Goal: Information Seeking & Learning: Learn about a topic

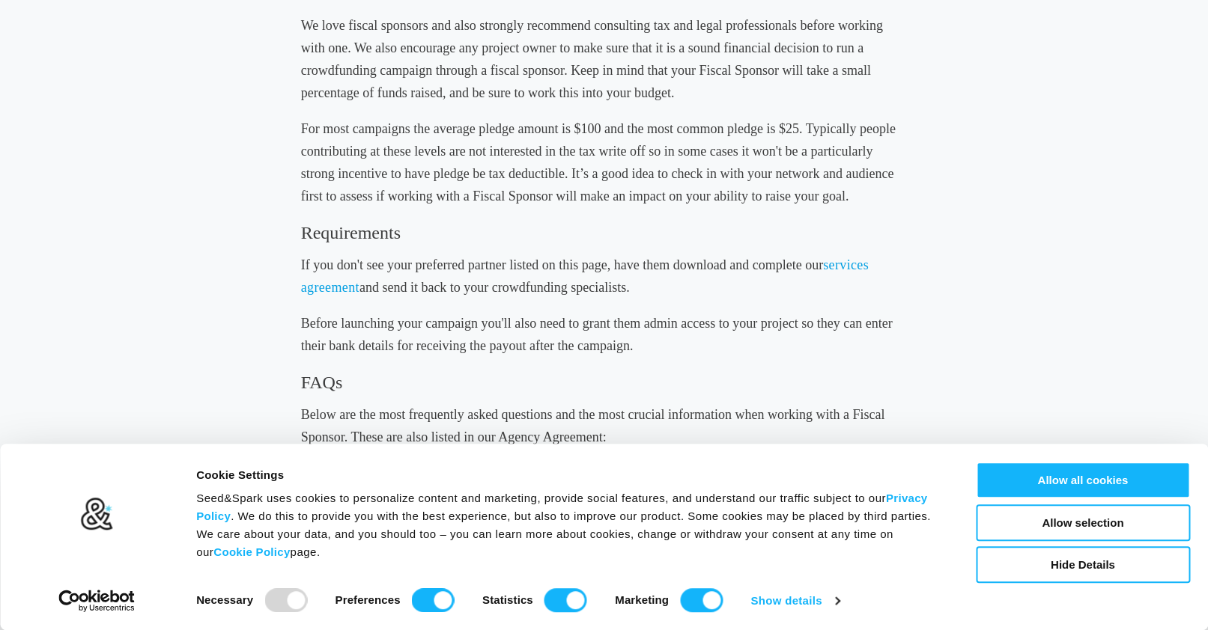
scroll to position [381, 0]
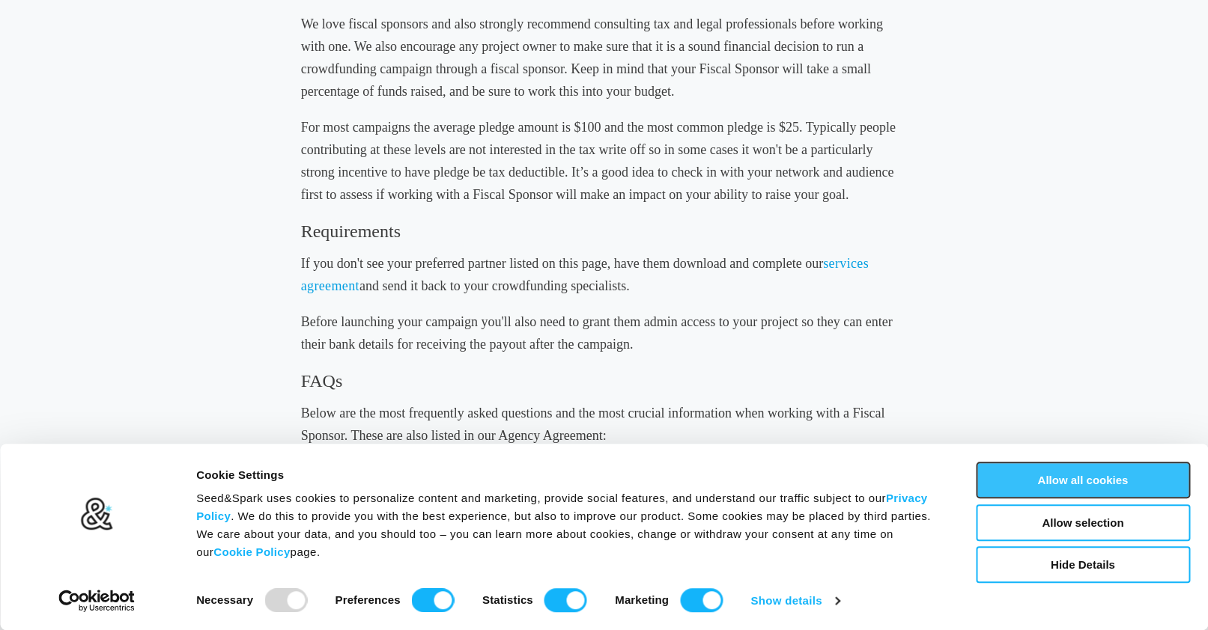
click at [1051, 475] on button "Allow all cookies" at bounding box center [1083, 480] width 214 height 37
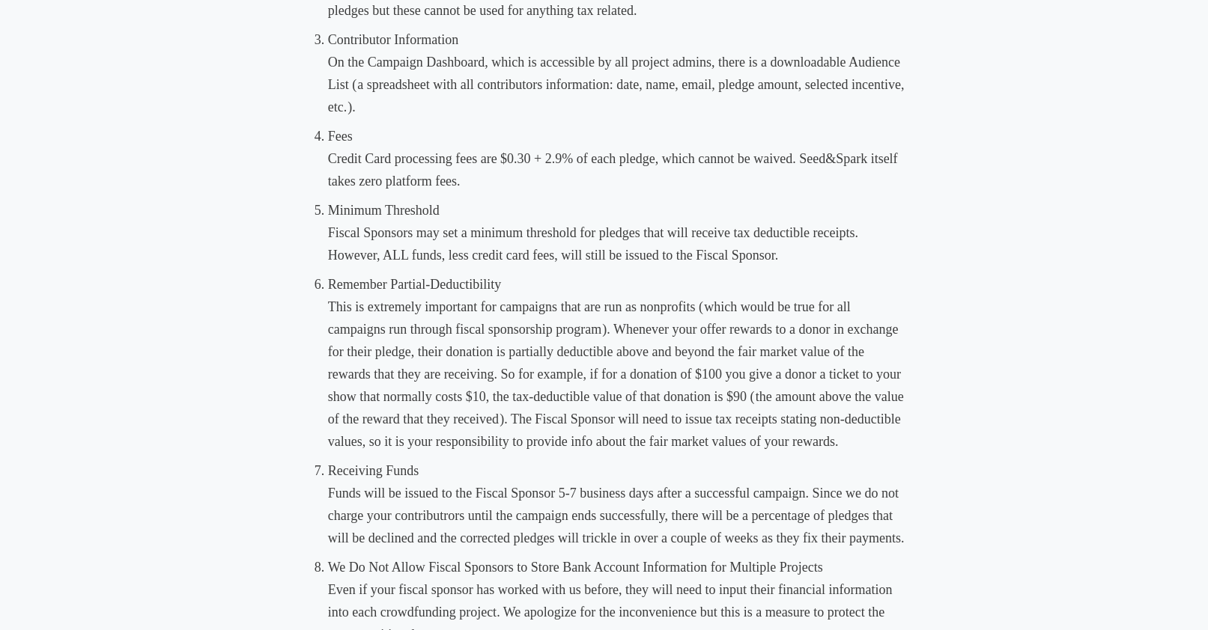
scroll to position [0, 0]
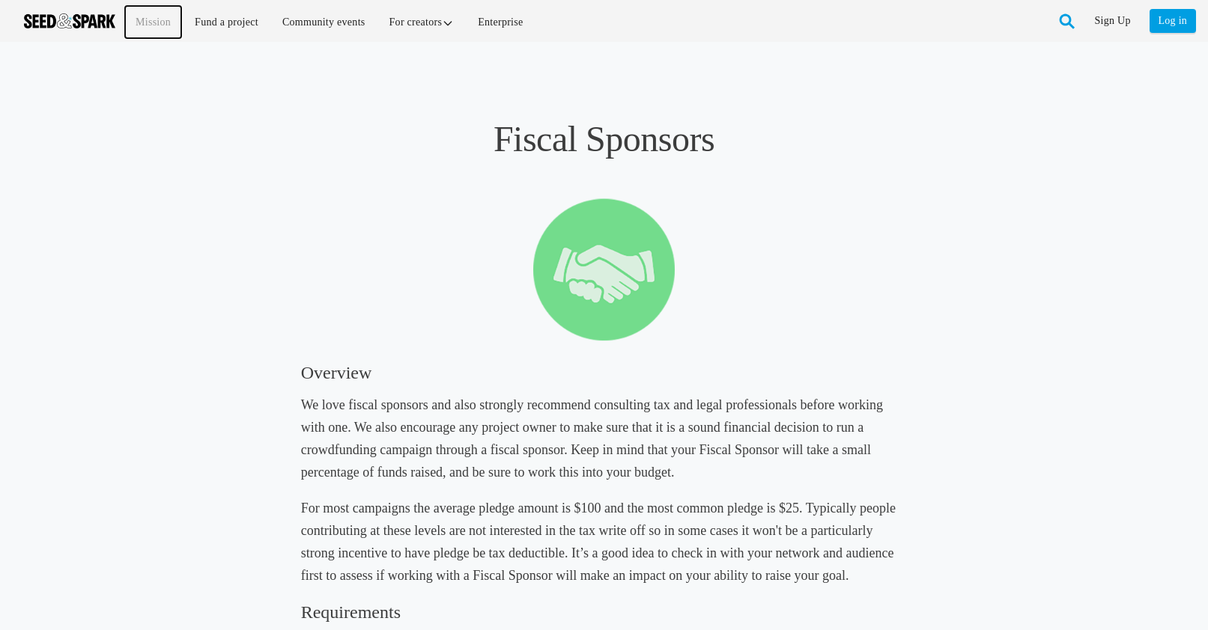
click at [162, 18] on link "Mission" at bounding box center [153, 22] width 56 height 32
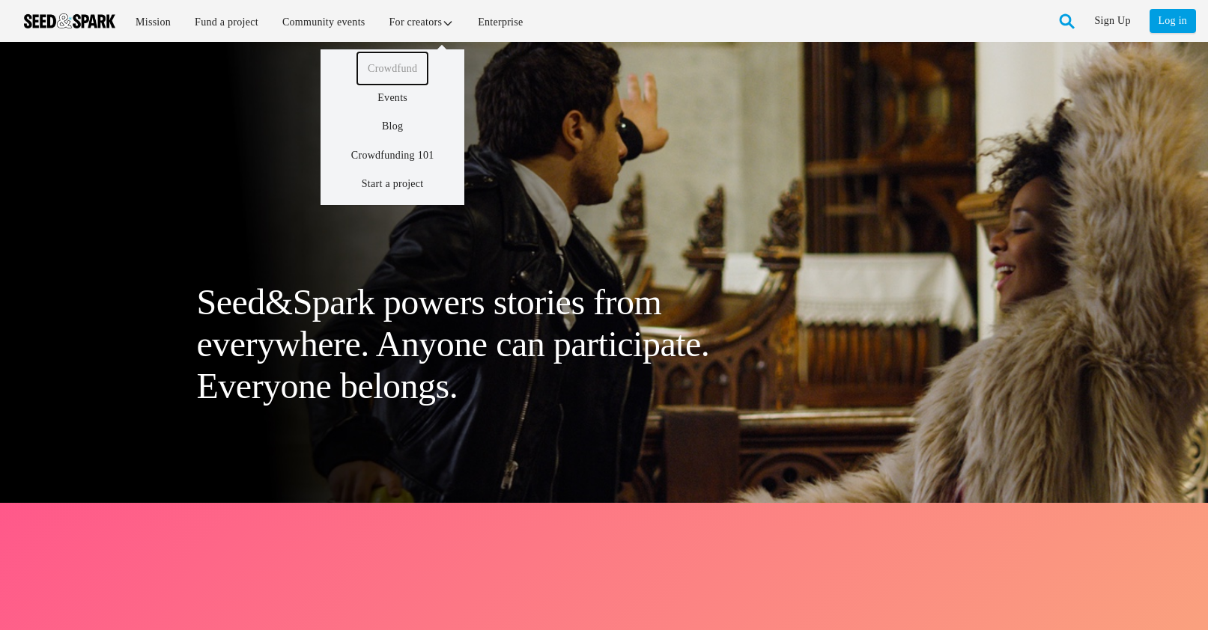
click at [419, 59] on link "Crowdfund" at bounding box center [392, 68] width 70 height 32
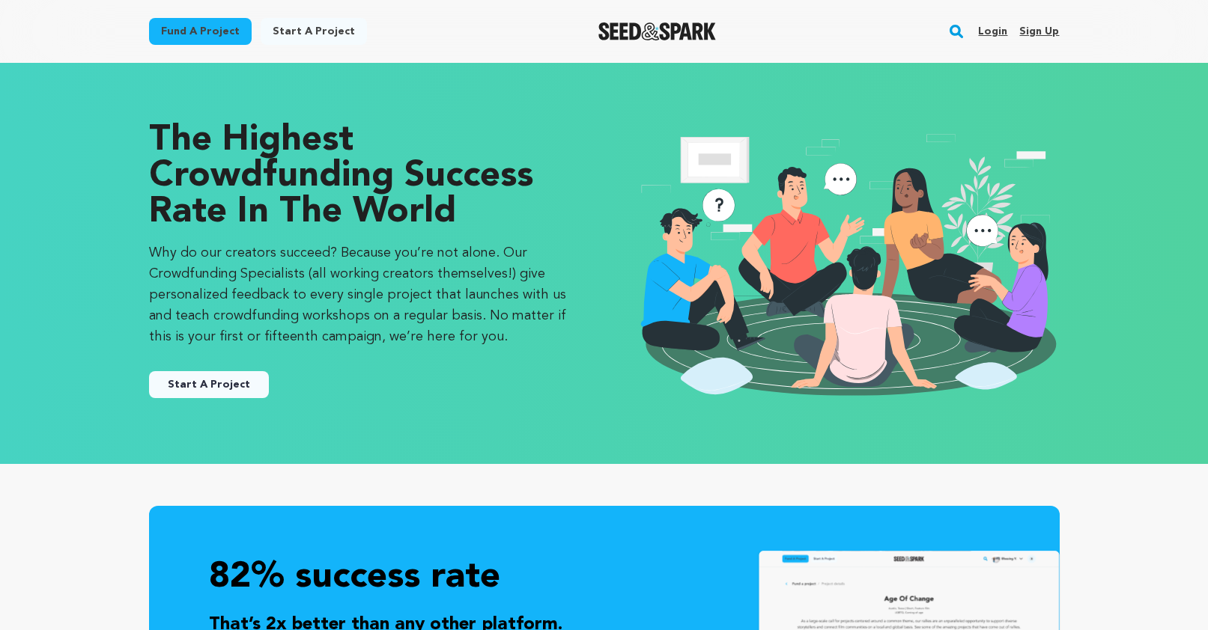
click at [210, 23] on link "Fund a project" at bounding box center [200, 31] width 103 height 27
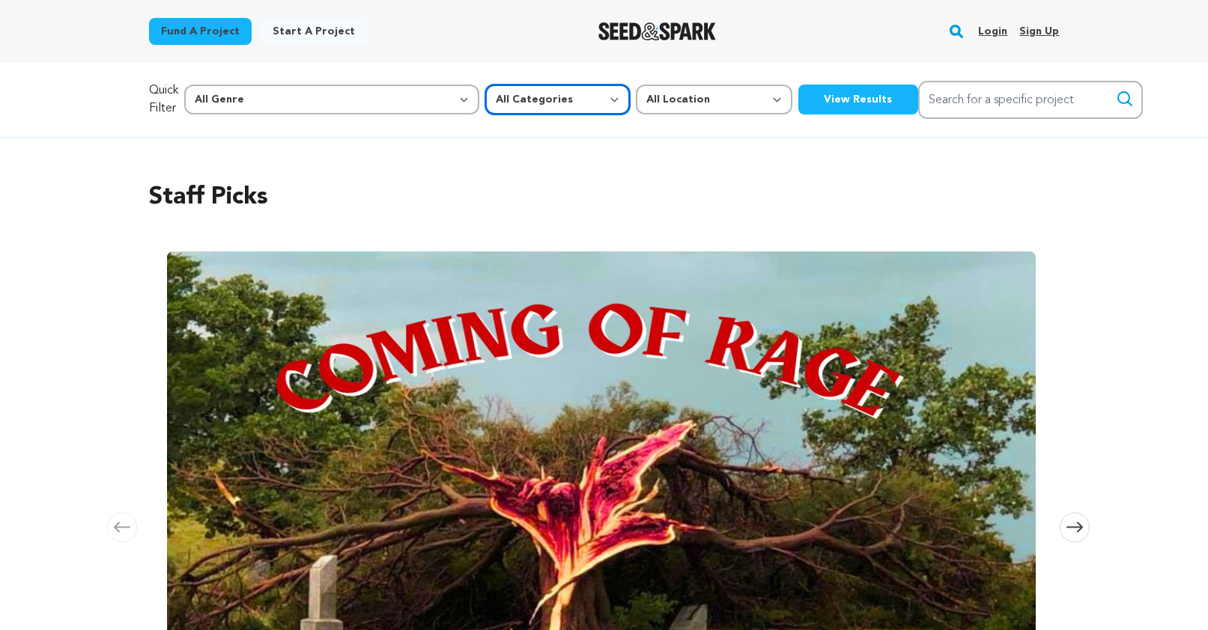
click at [485, 107] on select "All Categories Film Feature Film Short Series Music Video Comics Artist Residen…" at bounding box center [557, 100] width 145 height 30
